Goal: Task Accomplishment & Management: Manage account settings

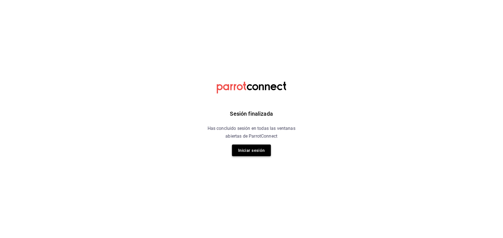
click at [252, 148] on button "Iniciar sesión" at bounding box center [251, 150] width 39 height 12
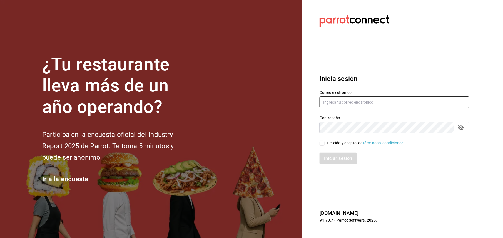
type input "mar_c64@hotmail.com"
click at [322, 143] on input "He leído y acepto los Términos y condiciones." at bounding box center [321, 143] width 5 height 5
checkbox input "true"
click at [329, 157] on button "Iniciar sesión" at bounding box center [338, 158] width 38 height 12
